Goal: Contribute content

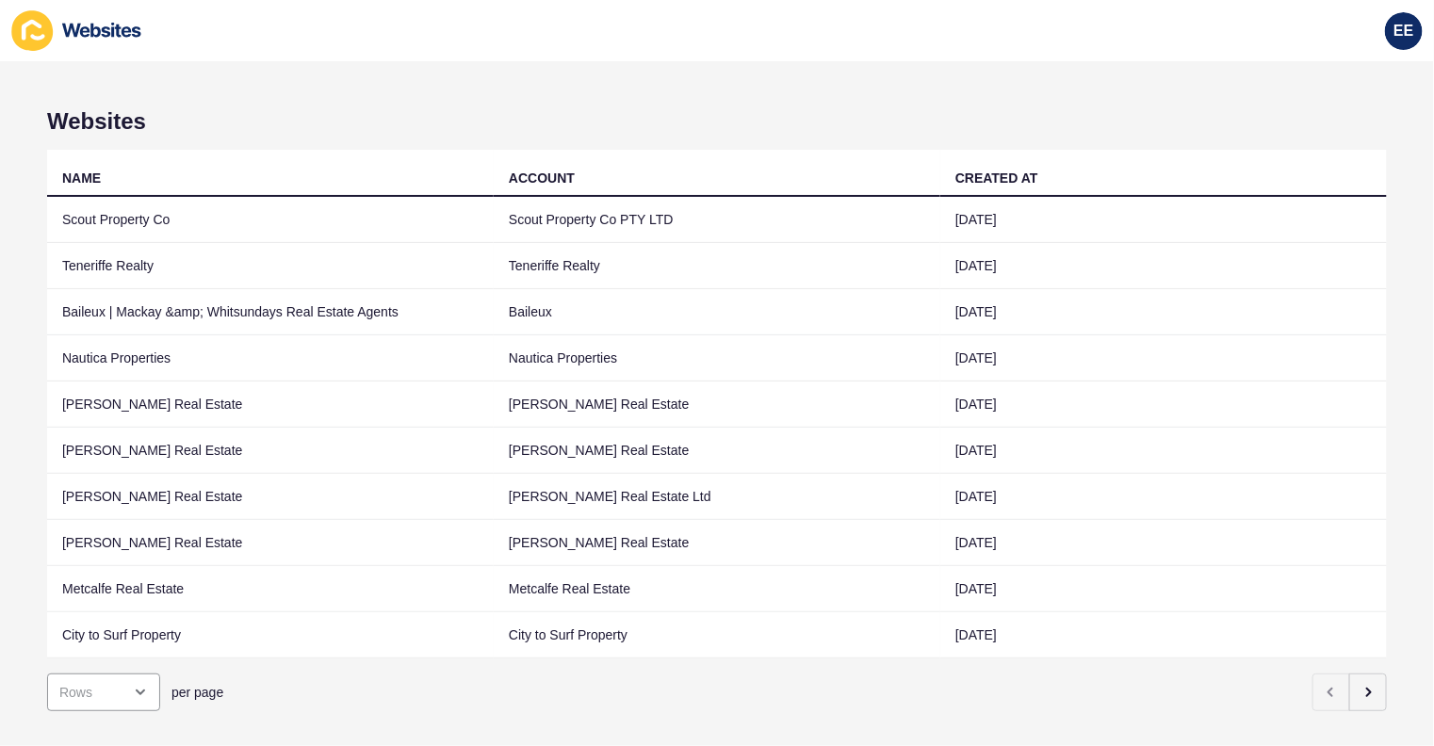
scroll to position [43, 0]
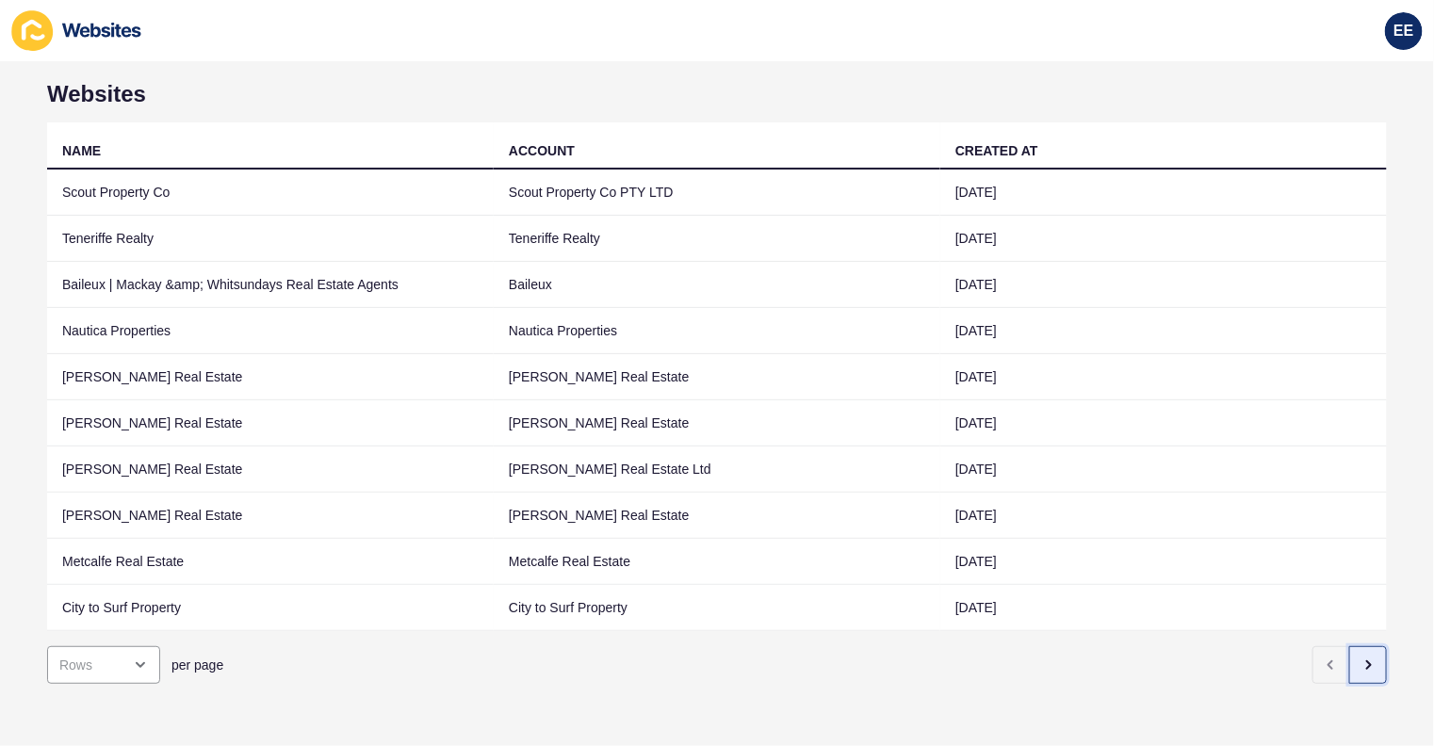
click at [1360, 658] on icon "button" at bounding box center [1367, 665] width 15 height 15
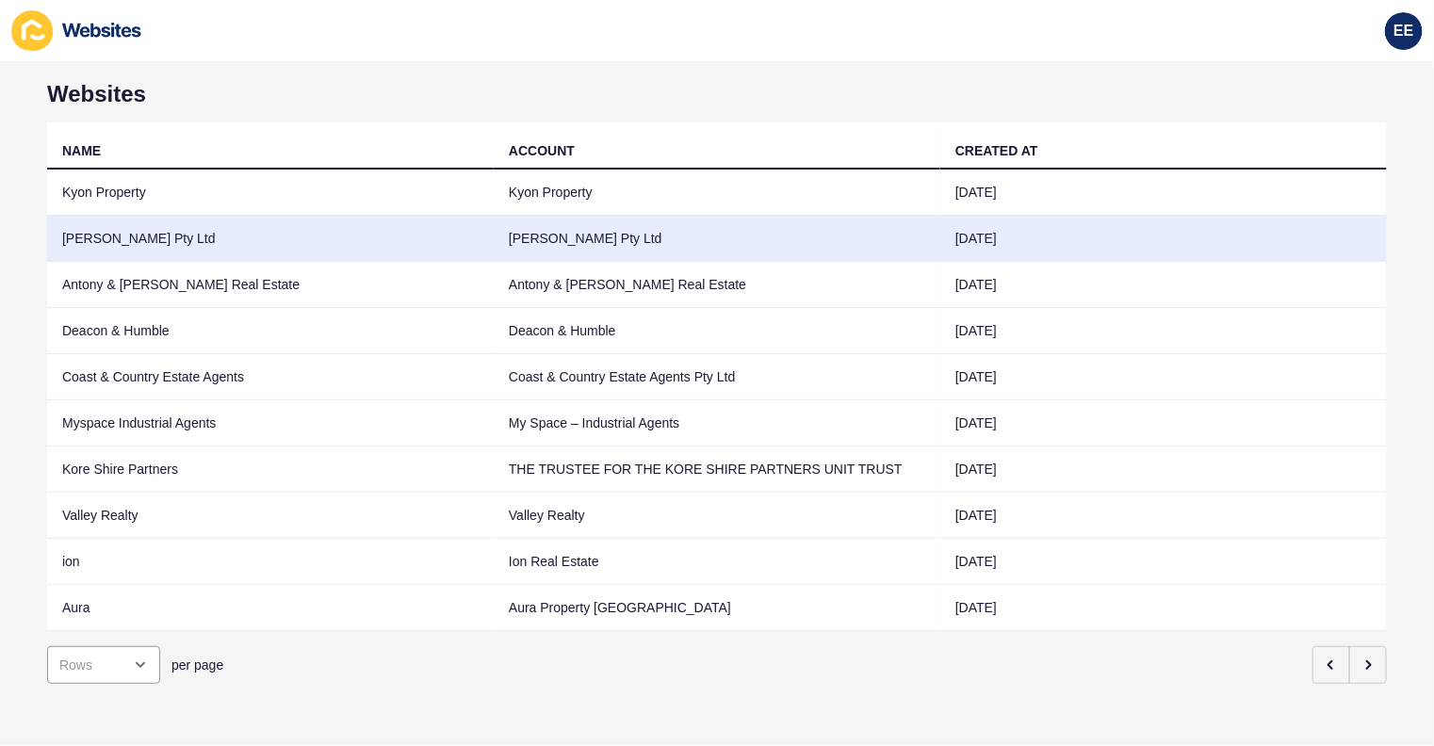
click at [189, 221] on td "Graham Chalmer Pty Ltd" at bounding box center [270, 239] width 447 height 46
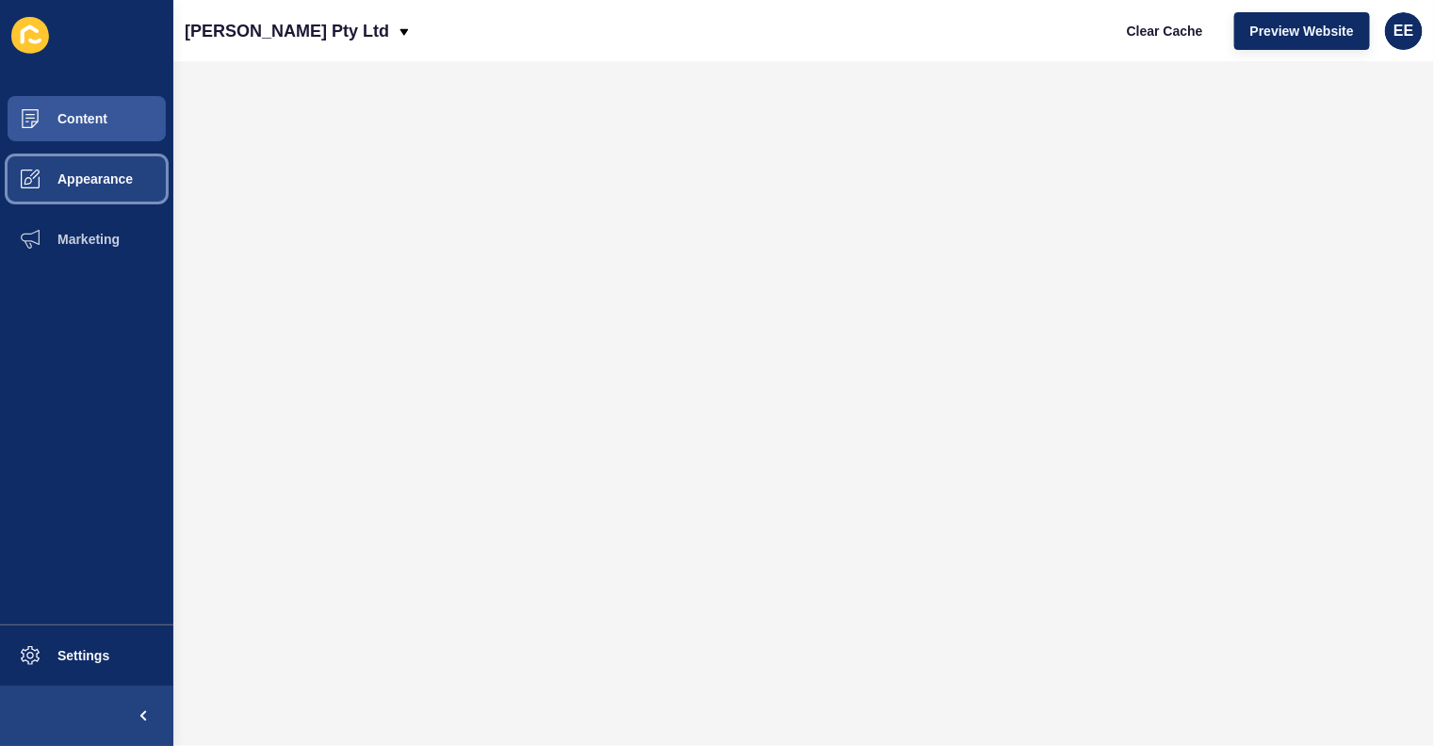
click at [94, 186] on span "Appearance" at bounding box center [65, 178] width 136 height 15
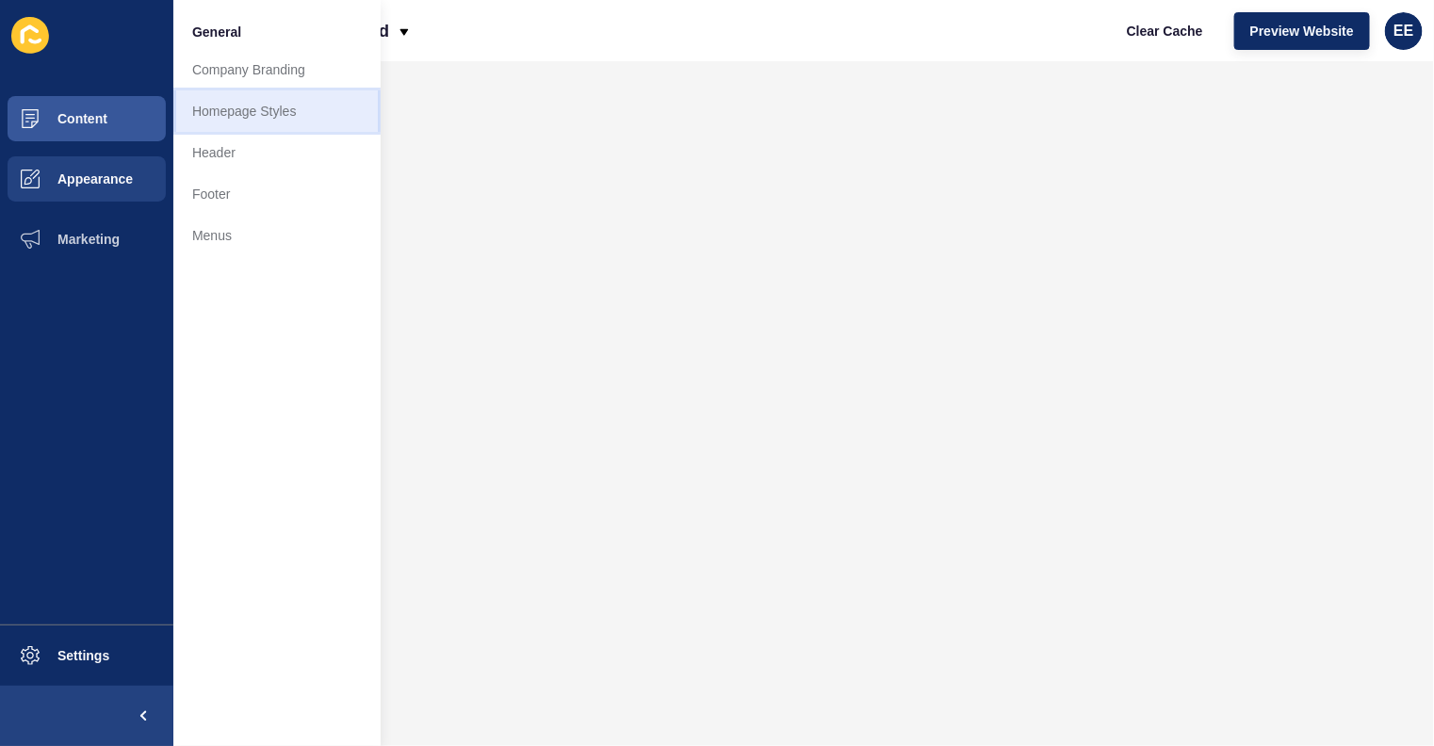
click at [260, 110] on link "Homepage Styles" at bounding box center [276, 110] width 207 height 41
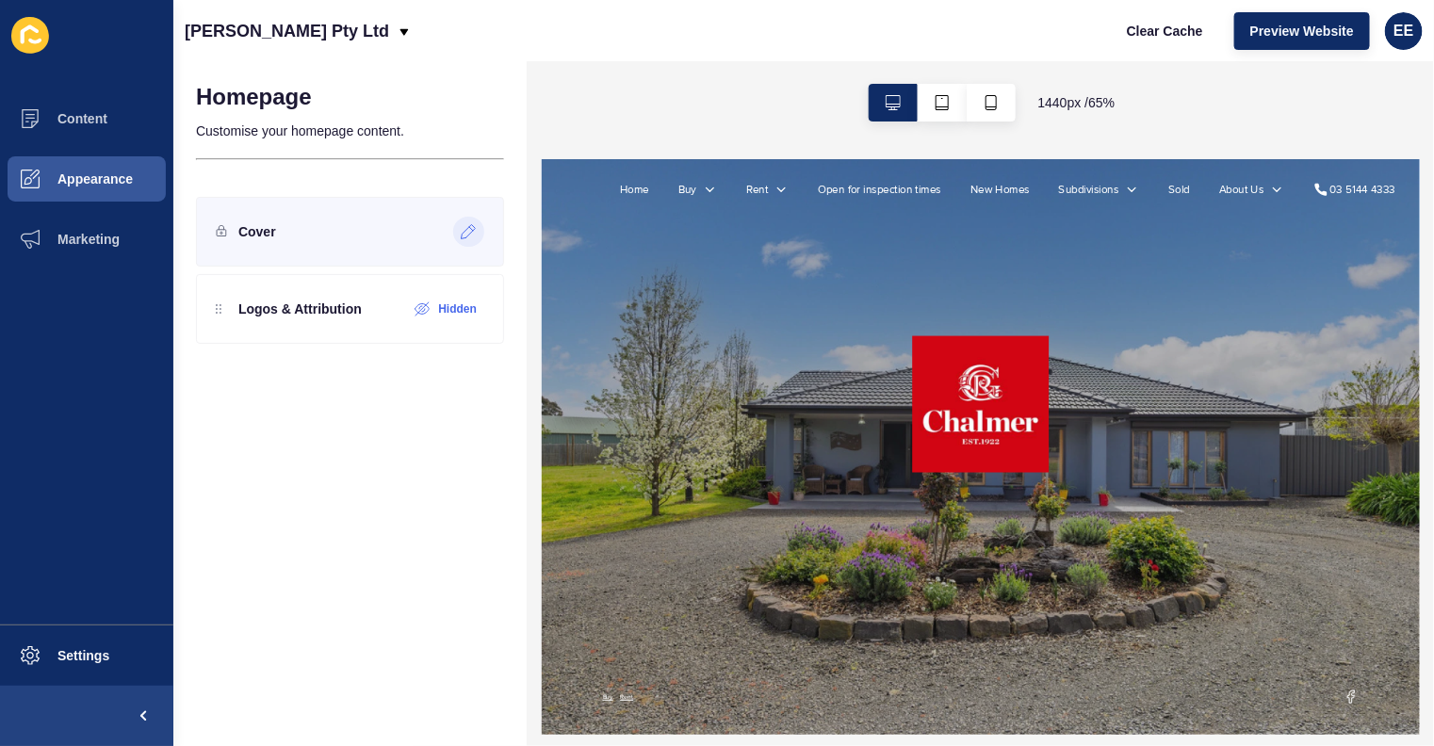
click at [467, 228] on icon at bounding box center [469, 232] width 14 height 14
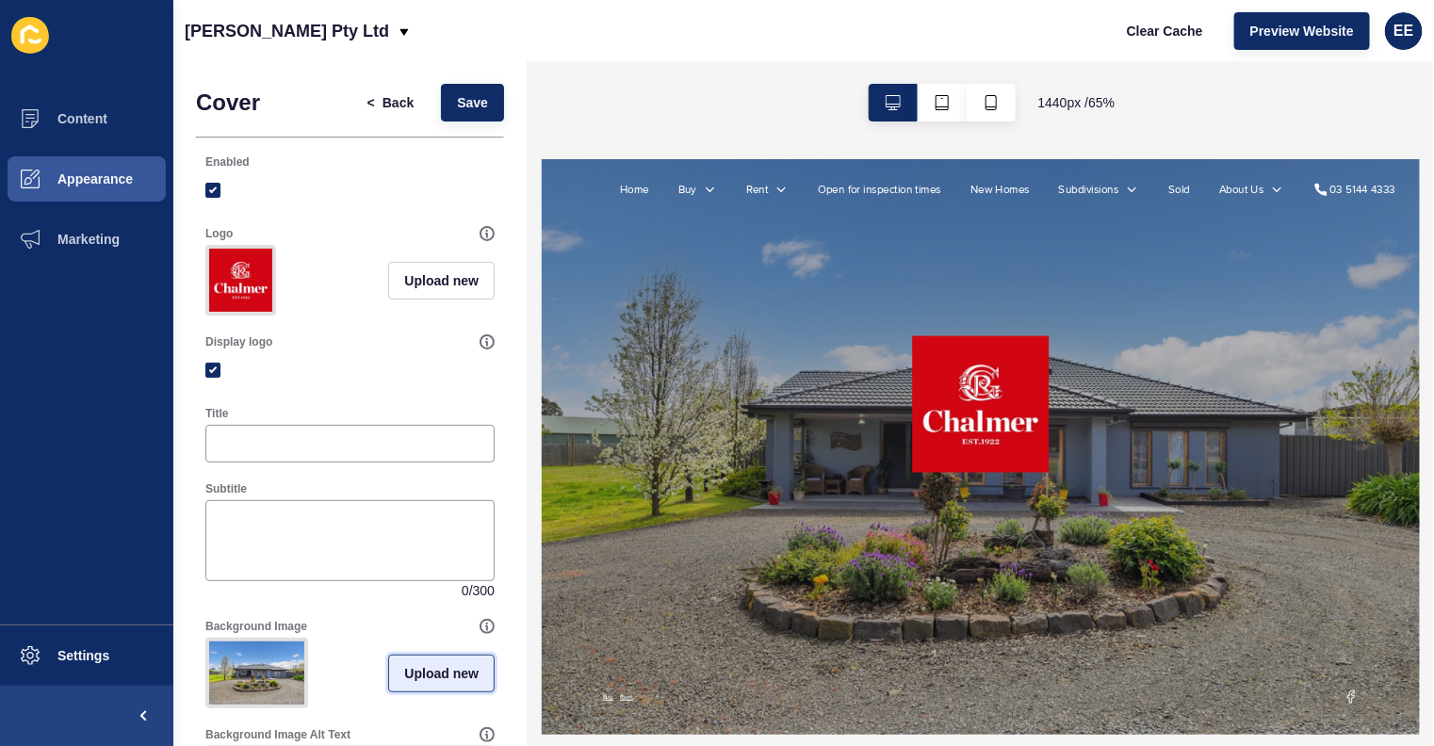
click at [412, 687] on button "Upload new" at bounding box center [441, 674] width 106 height 38
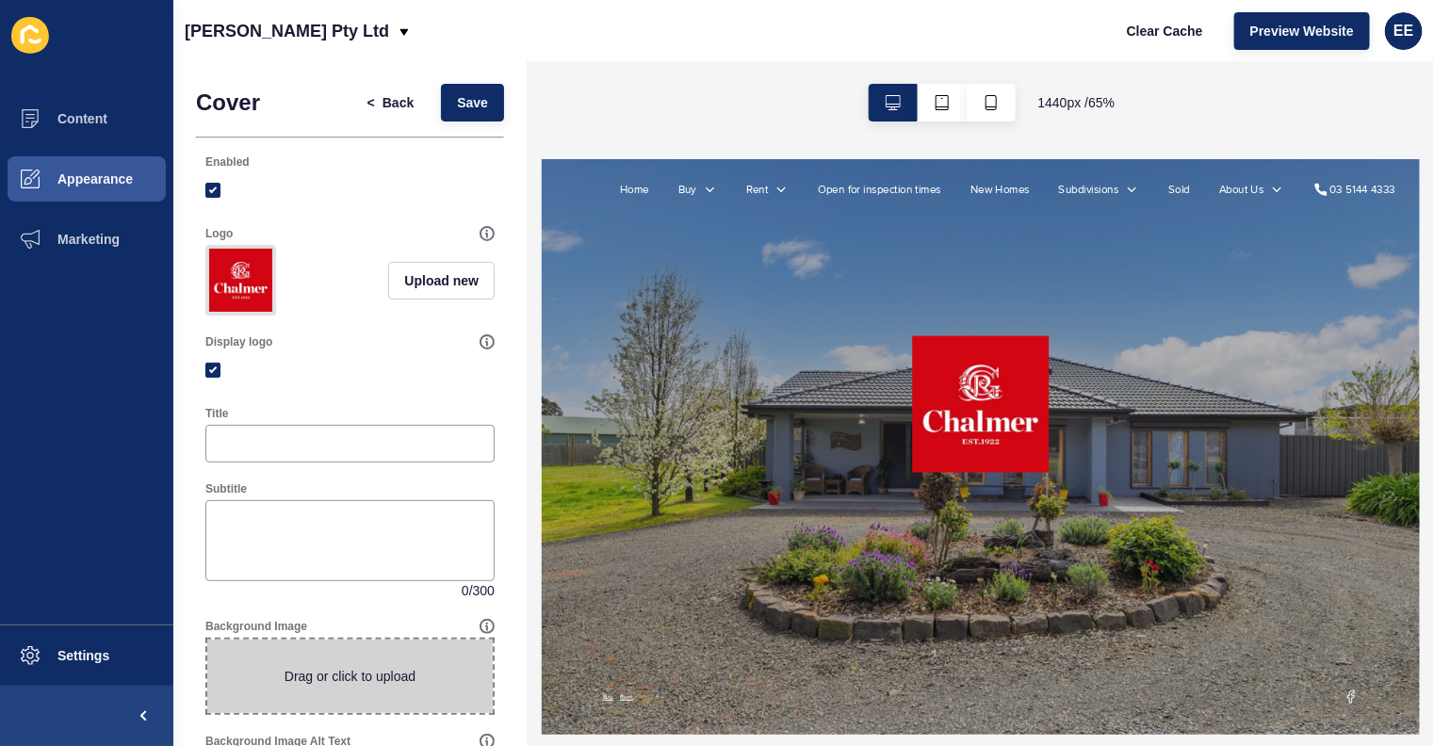
click at [356, 679] on span at bounding box center [349, 676] width 285 height 73
click at [207, 640] on input "Drag or click to upload" at bounding box center [207, 640] width 0 height 0
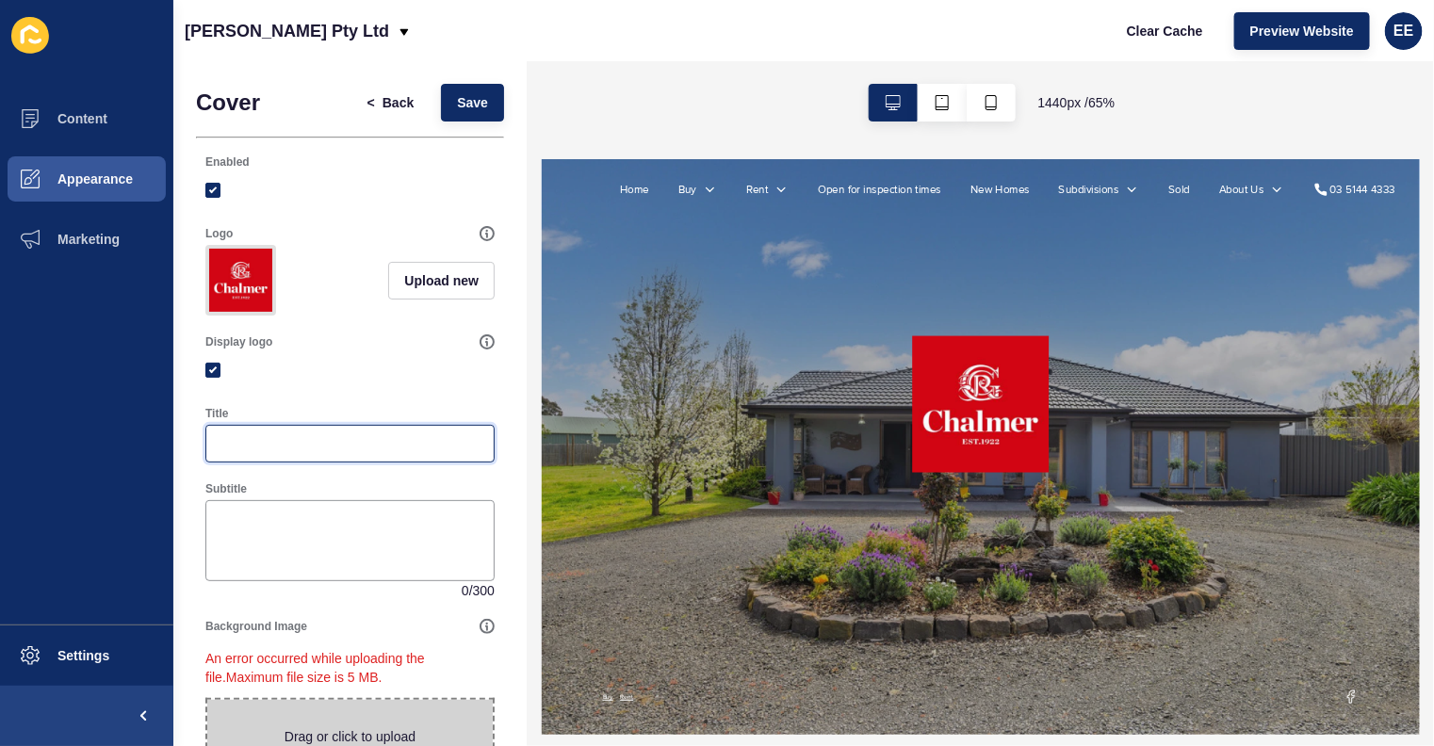
click at [341, 453] on input "Title" at bounding box center [350, 443] width 265 height 19
click at [364, 737] on span at bounding box center [349, 736] width 285 height 73
click at [207, 700] on input "Drag or click to upload" at bounding box center [207, 700] width 0 height 0
type input "C:\fakepath\chalmercover.jpg"
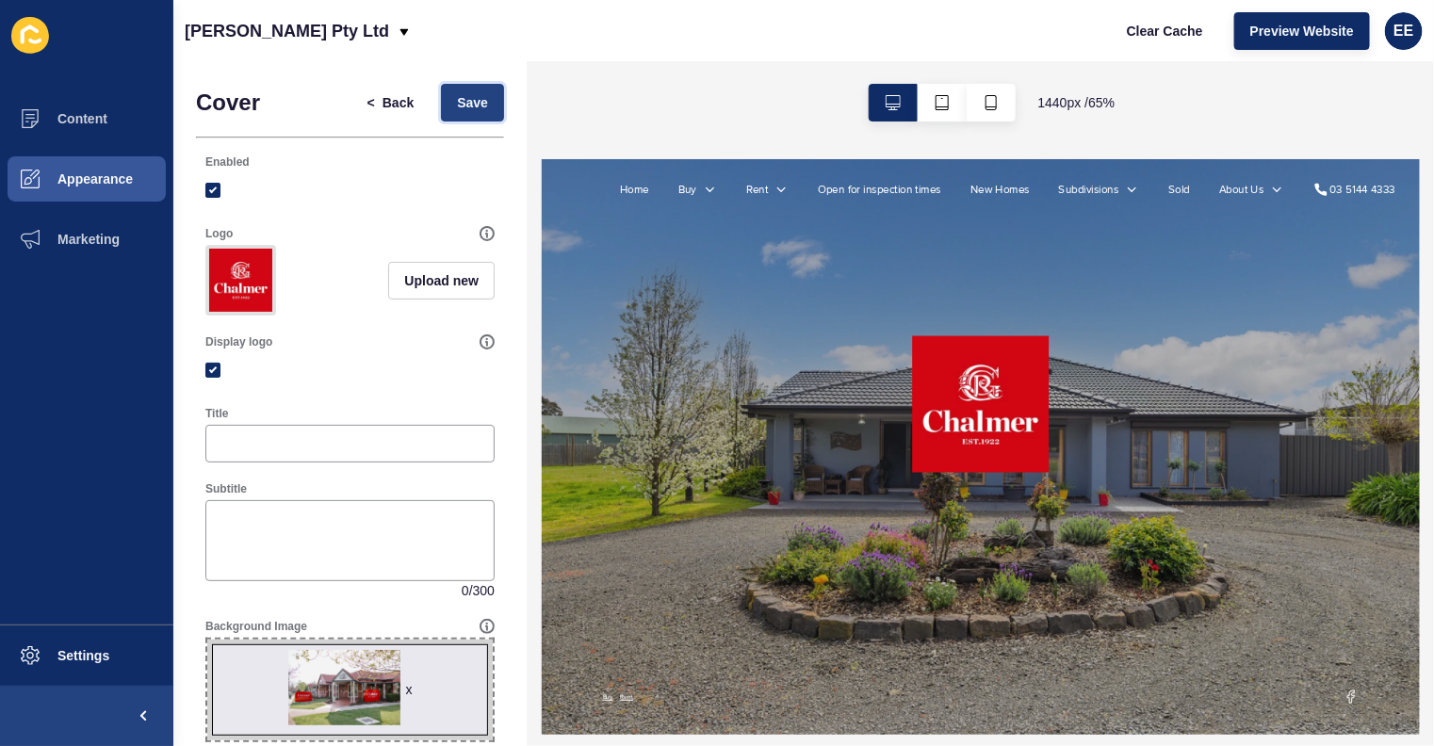
click at [462, 108] on span "Save" at bounding box center [472, 102] width 31 height 19
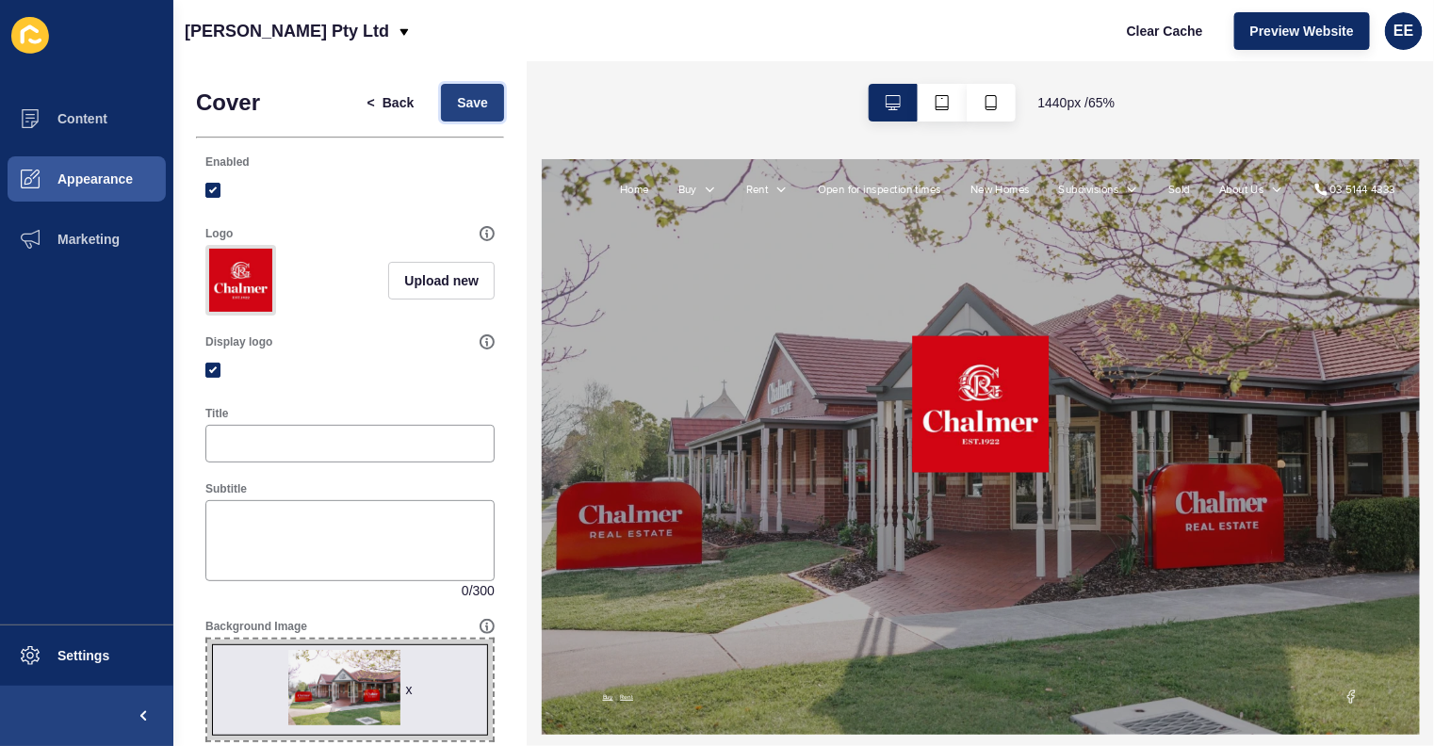
click at [452, 120] on button "Save" at bounding box center [472, 103] width 63 height 38
click at [70, 124] on span "Content" at bounding box center [52, 118] width 110 height 15
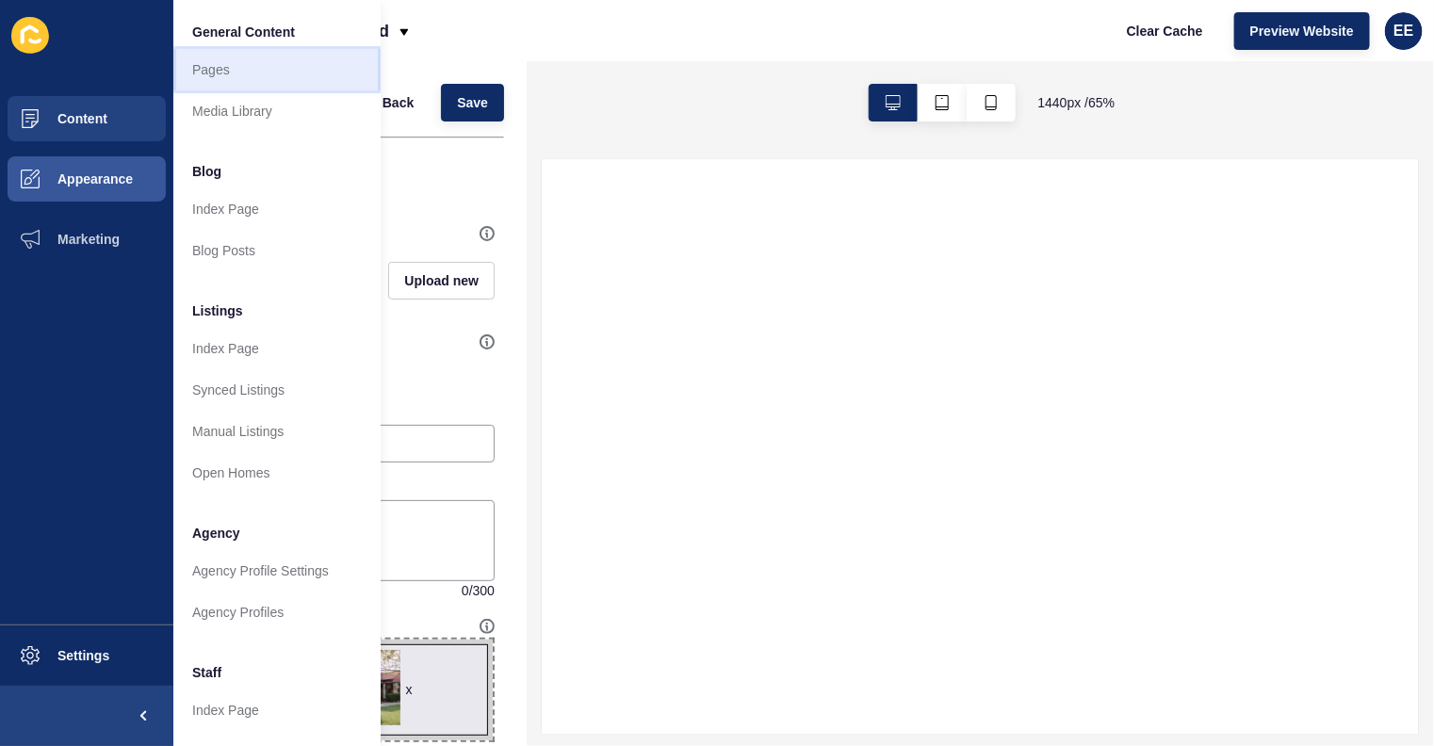
click at [229, 62] on link "Pages" at bounding box center [276, 69] width 207 height 41
